Goal: Download file/media

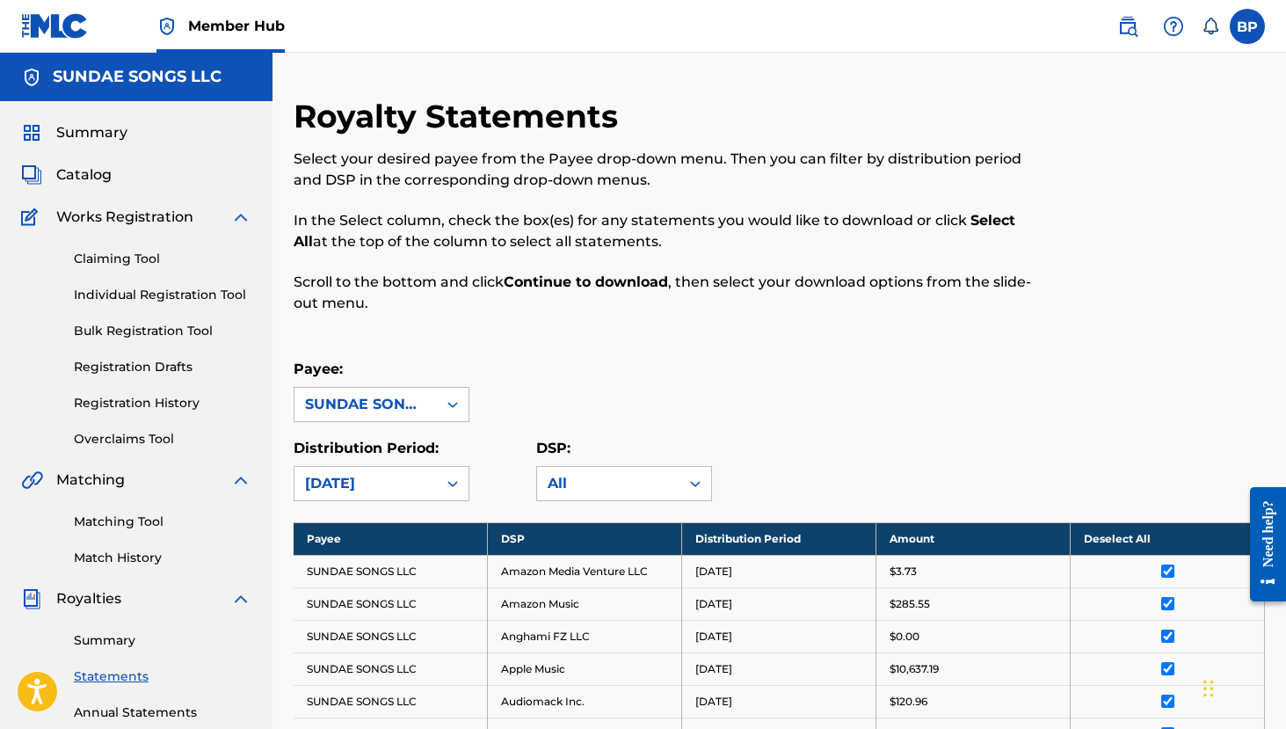
scroll to position [176, 0]
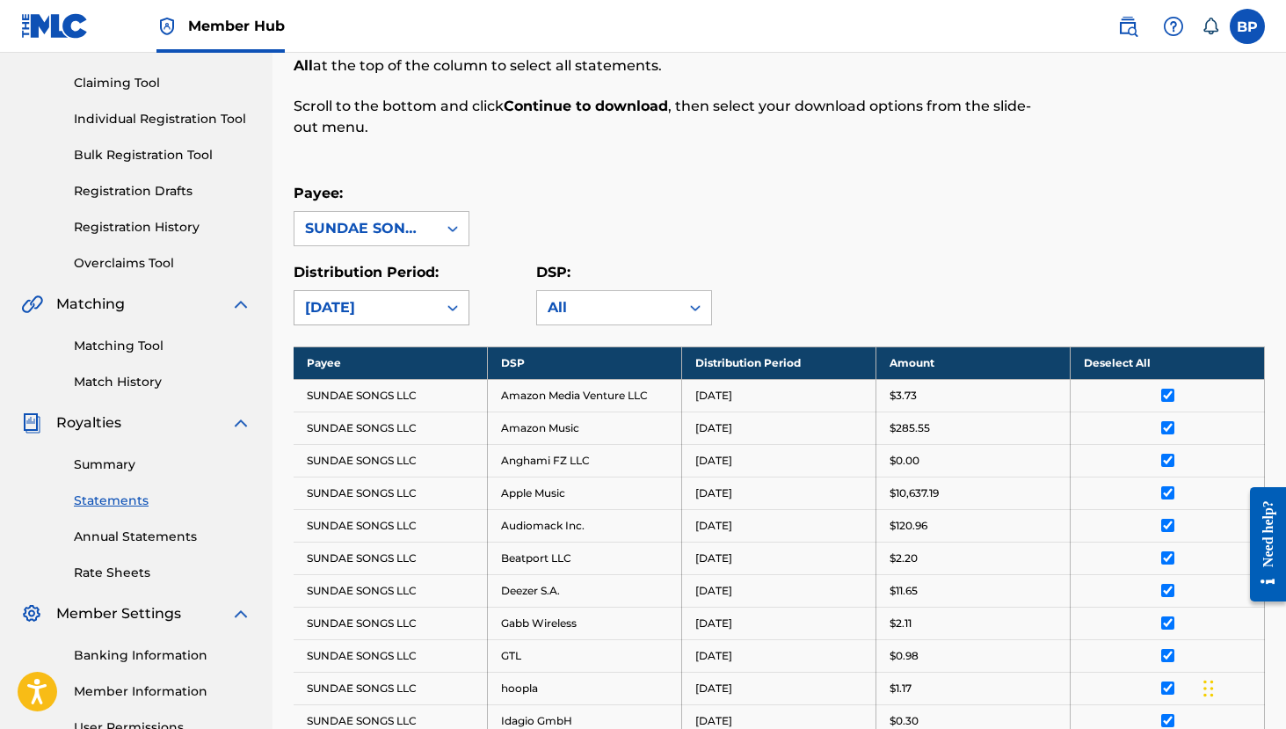
click at [447, 297] on div at bounding box center [453, 308] width 32 height 32
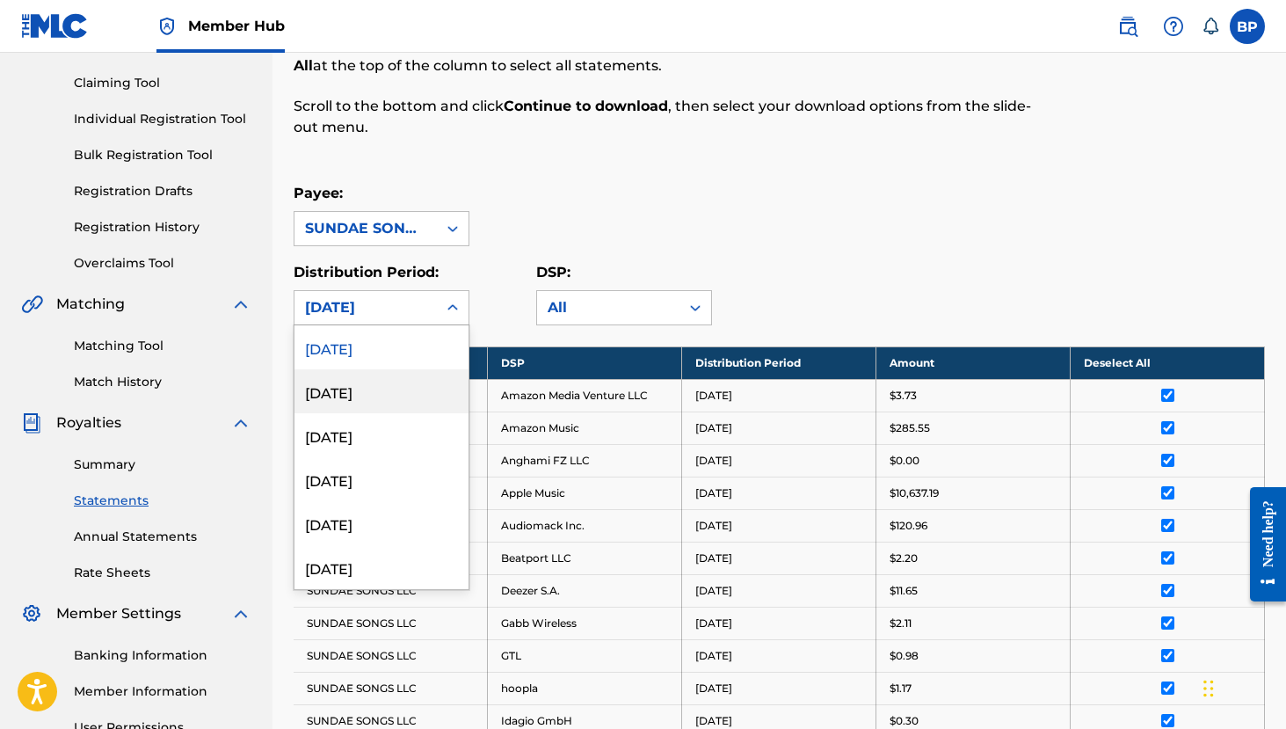
click at [407, 394] on div "[DATE]" at bounding box center [381, 391] width 174 height 44
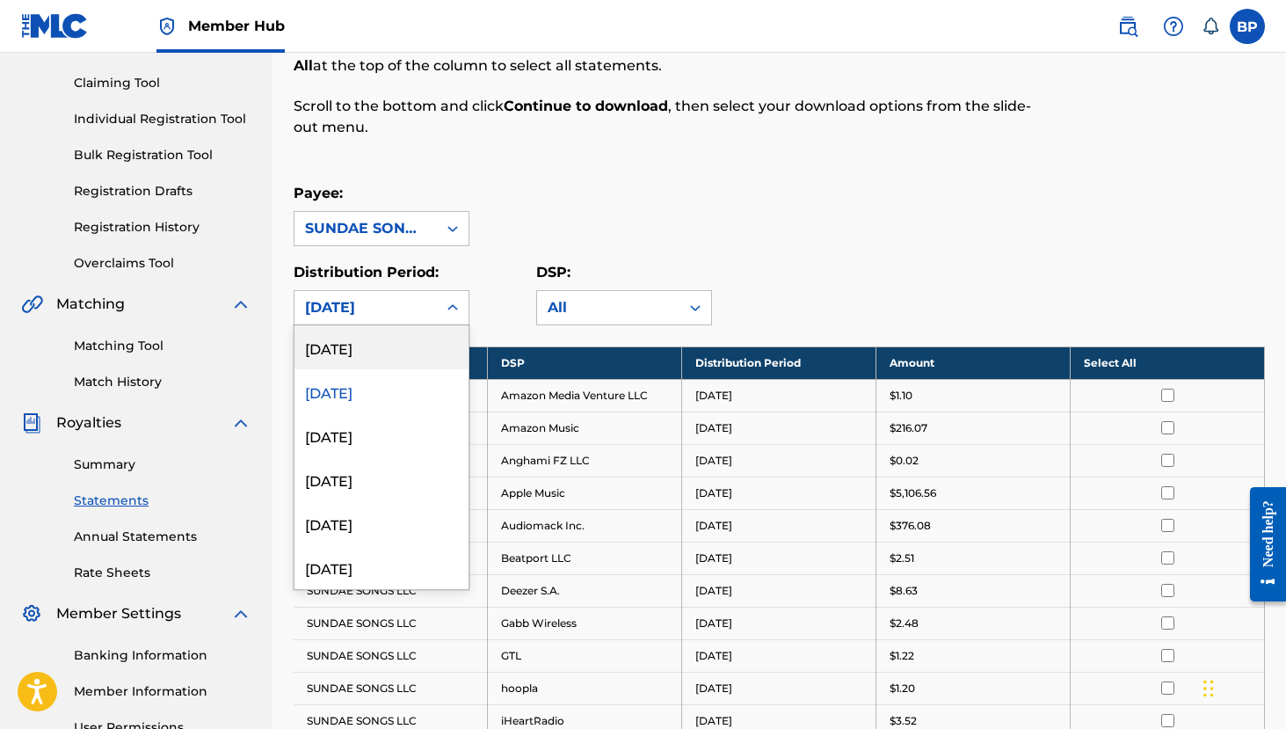
click at [400, 314] on div "[DATE]" at bounding box center [365, 307] width 121 height 21
click at [388, 347] on div "[DATE]" at bounding box center [381, 347] width 174 height 44
click at [395, 304] on div "[DATE]" at bounding box center [365, 307] width 121 height 21
click at [367, 390] on div "[DATE]" at bounding box center [381, 391] width 174 height 44
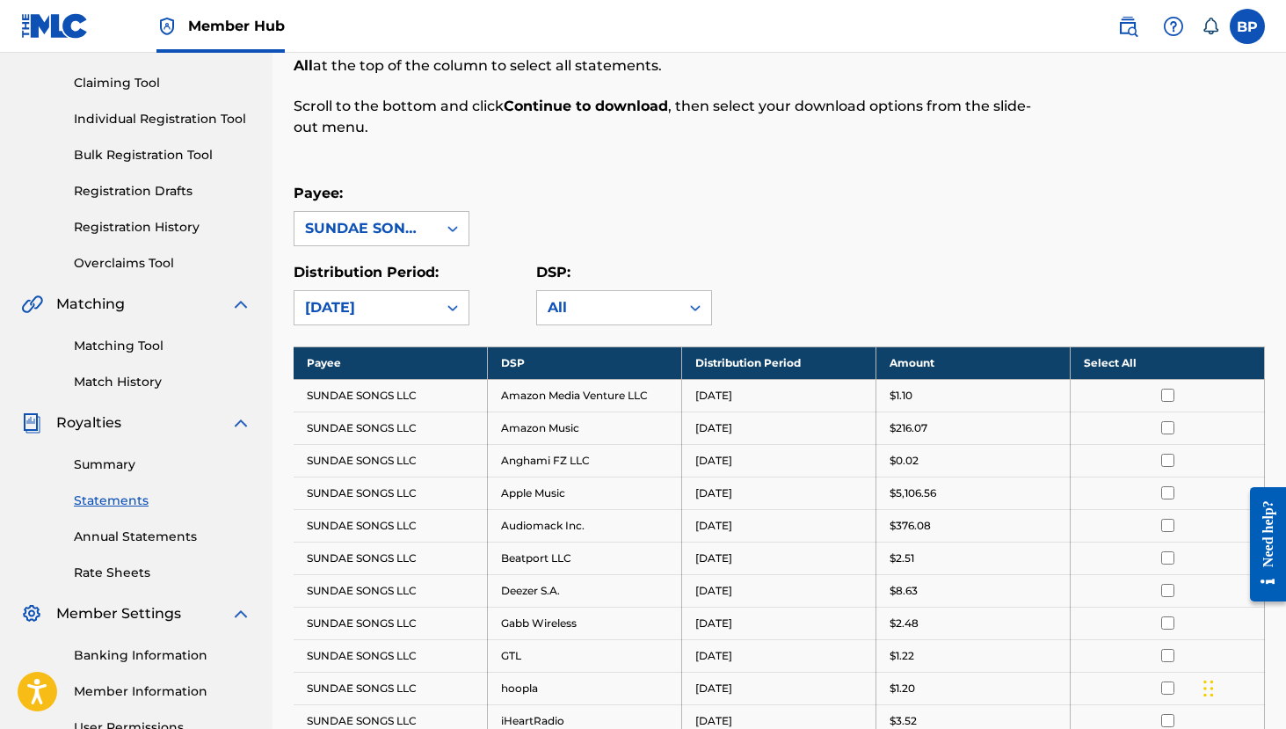
click at [1139, 359] on th "Select All" at bounding box center [1168, 362] width 194 height 33
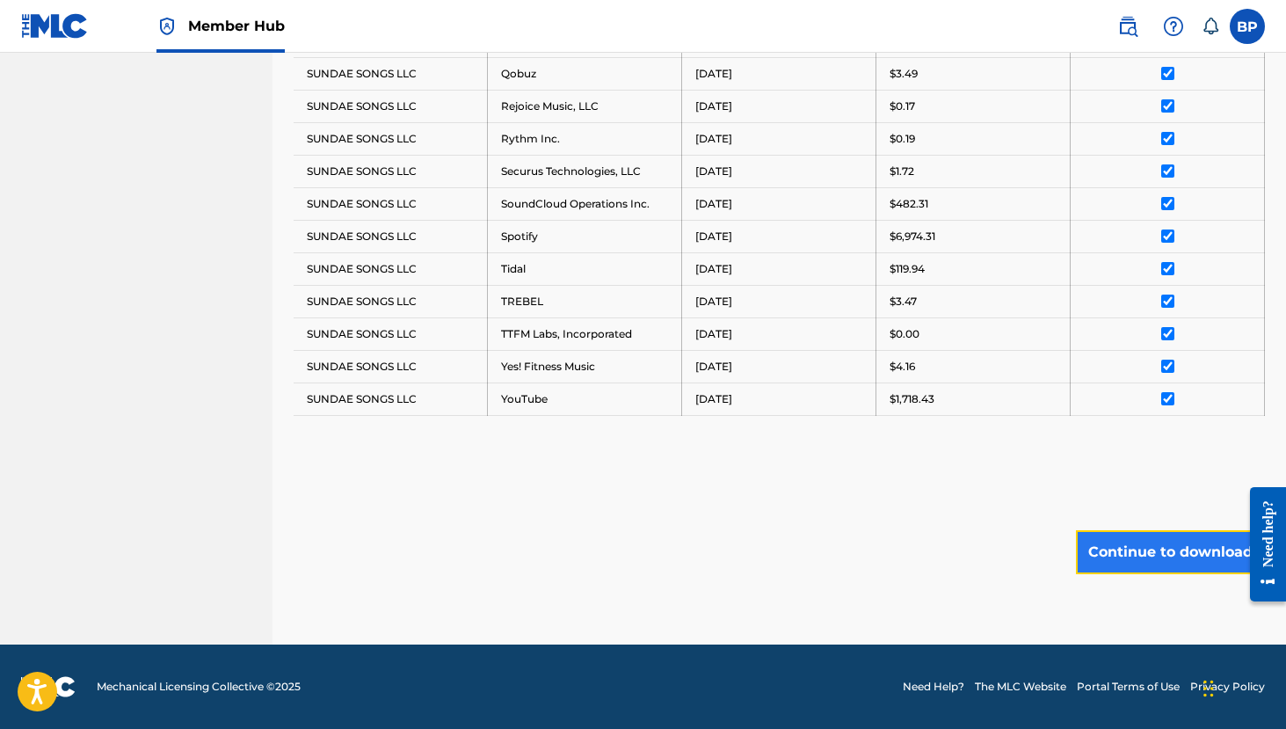
click at [1174, 540] on button "Continue to download" at bounding box center [1170, 552] width 189 height 44
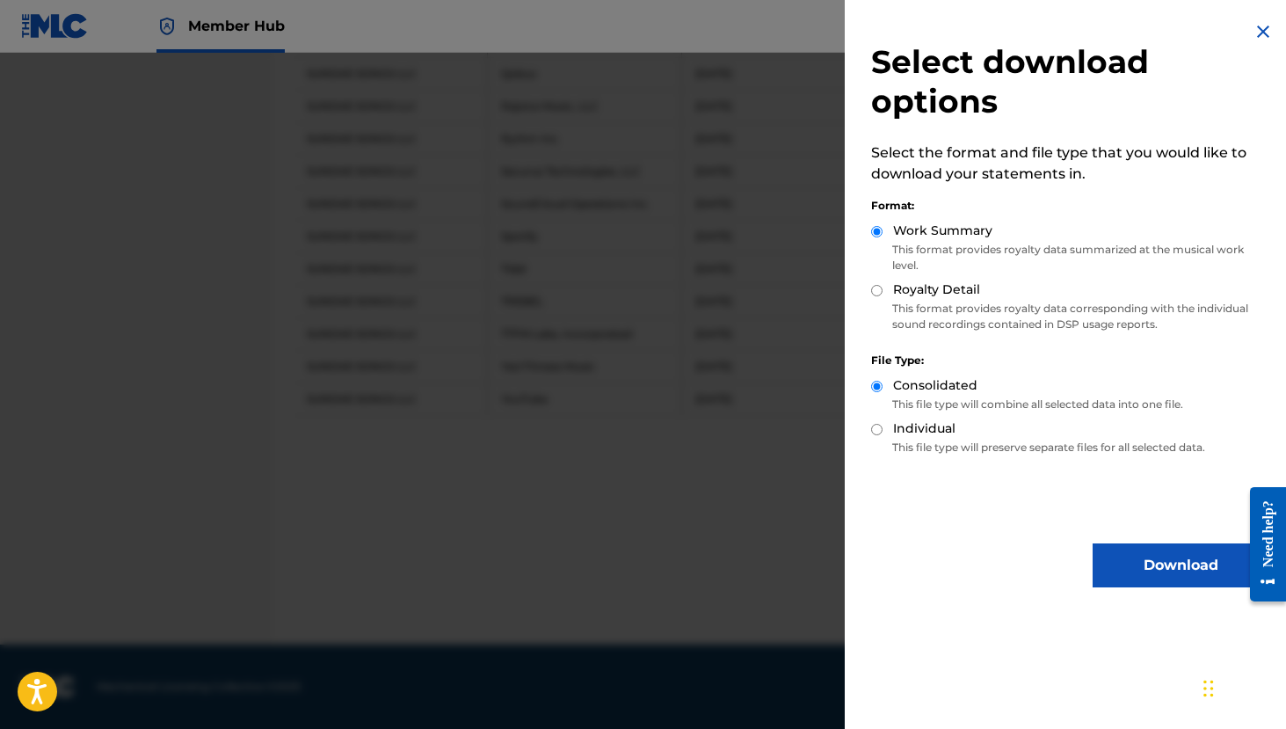
click at [872, 287] on input "Royalty Detail" at bounding box center [876, 290] width 11 height 11
radio input "true"
click at [1116, 554] on button "Download" at bounding box center [1180, 565] width 176 height 44
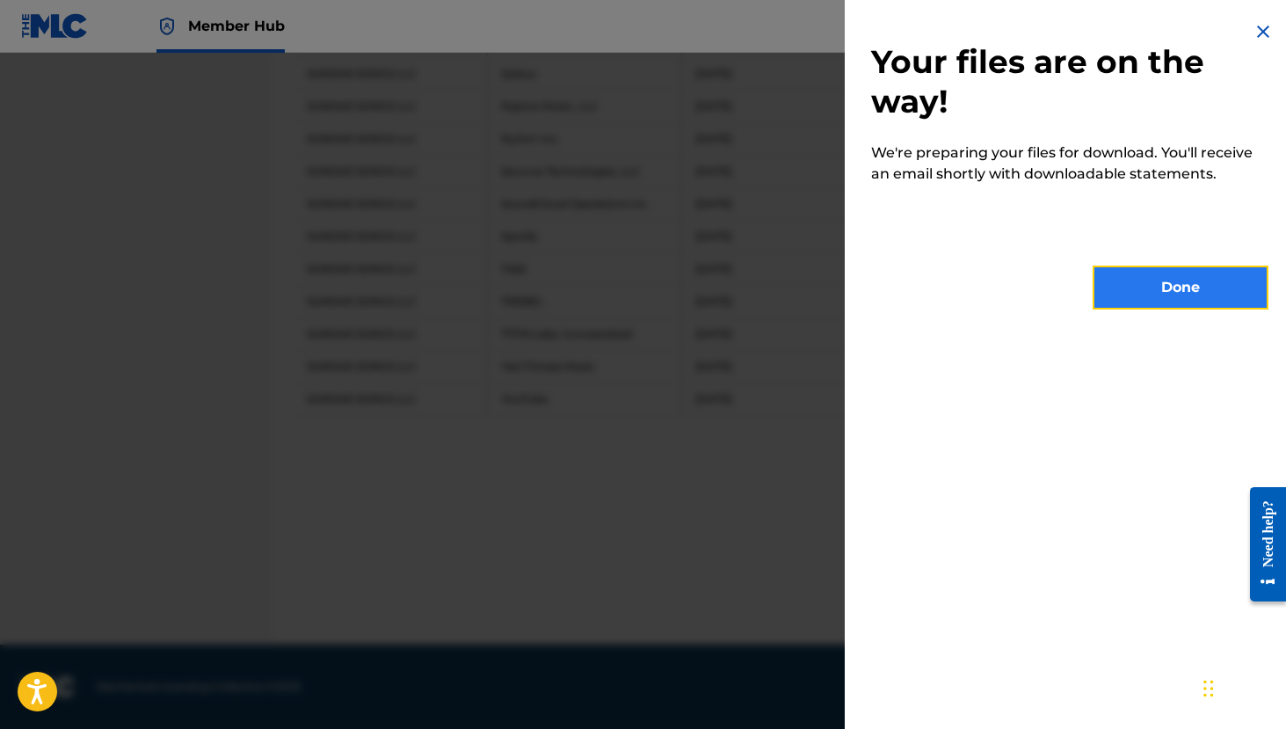
click at [1143, 274] on button "Done" at bounding box center [1180, 287] width 176 height 44
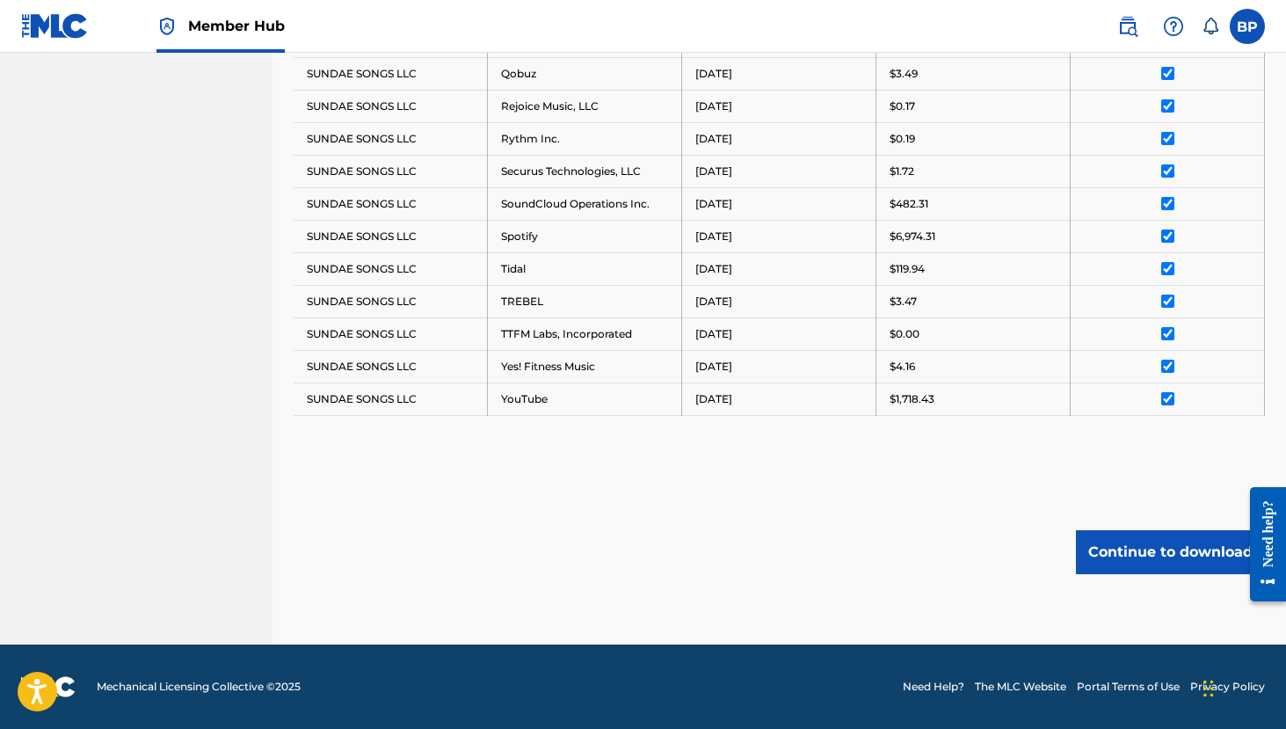
scroll to position [0, 0]
